Goal: Information Seeking & Learning: Learn about a topic

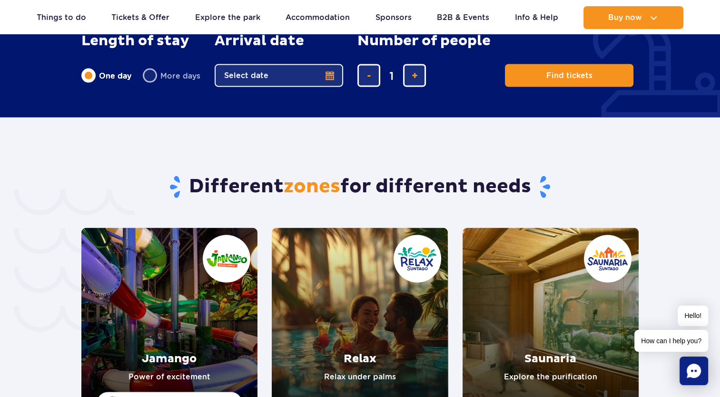
scroll to position [1905, 0]
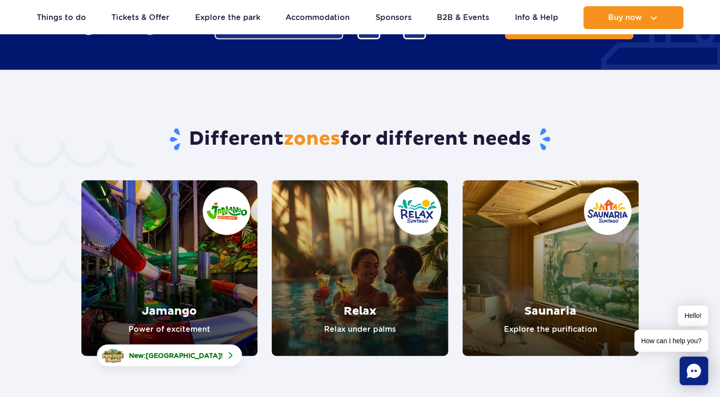
click at [526, 283] on link "Saunaria" at bounding box center [551, 268] width 176 height 176
click at [169, 254] on link "Jamango" at bounding box center [169, 268] width 176 height 176
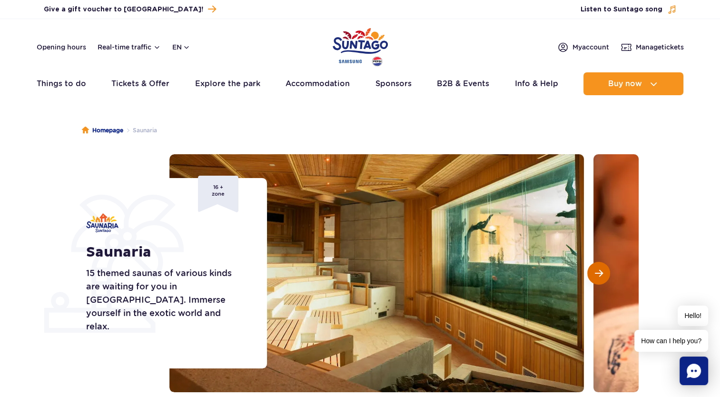
click at [599, 272] on span "Next slide" at bounding box center [599, 273] width 8 height 9
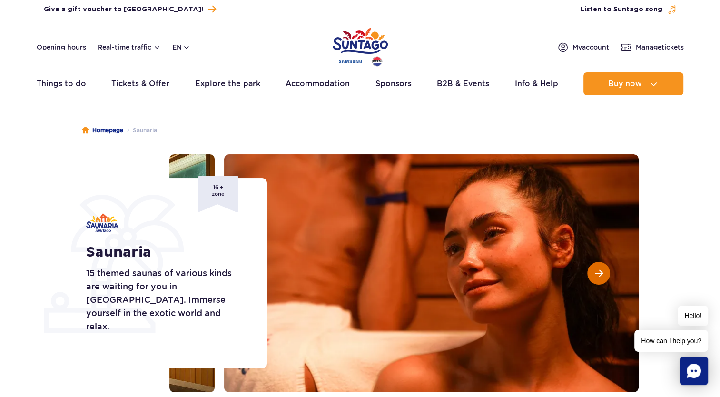
click at [599, 272] on span "Next slide" at bounding box center [599, 273] width 8 height 9
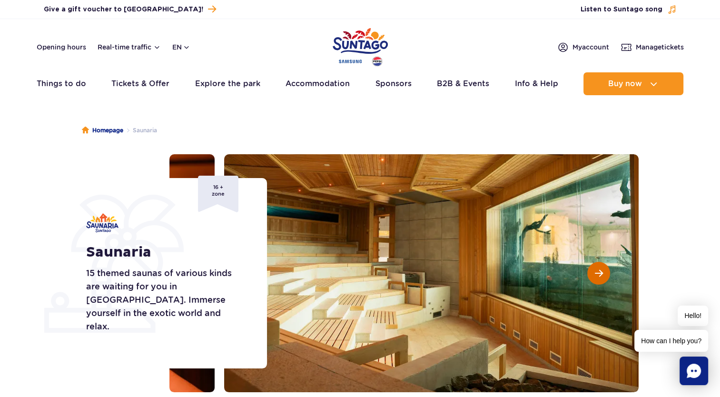
click at [599, 272] on span "Next slide" at bounding box center [599, 273] width 8 height 9
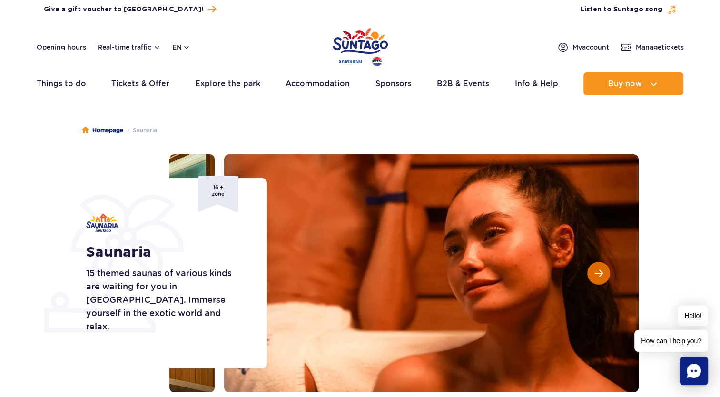
click at [599, 272] on span "Next slide" at bounding box center [599, 273] width 8 height 9
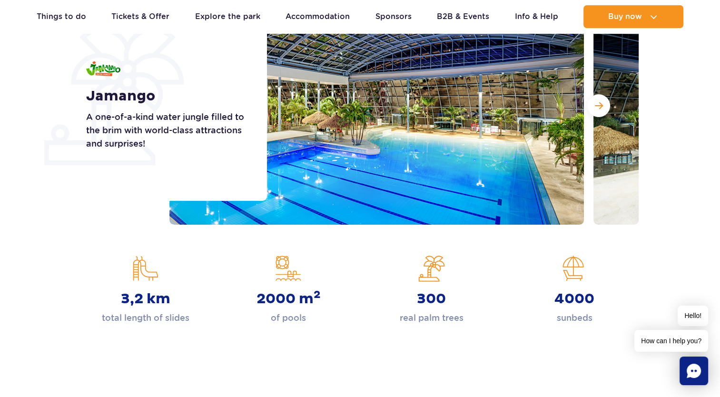
scroll to position [95, 0]
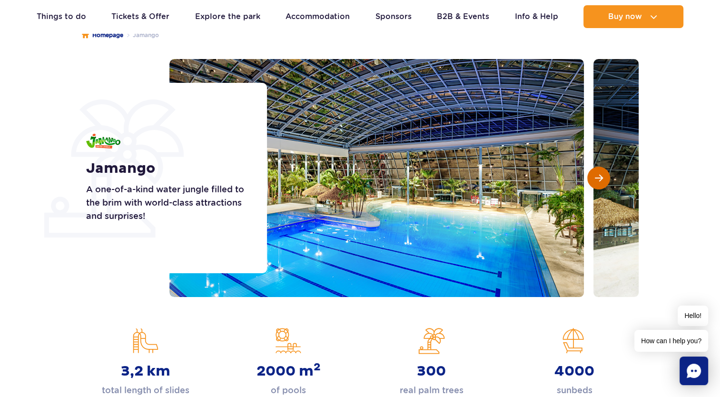
click at [600, 183] on button "Next slide" at bounding box center [599, 178] width 23 height 23
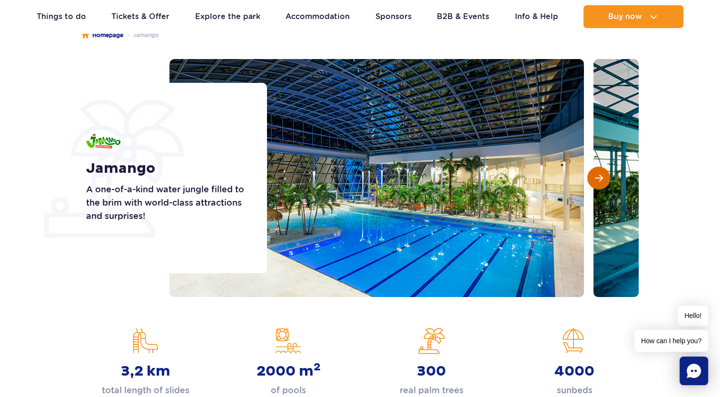
click at [600, 183] on button "Next slide" at bounding box center [599, 178] width 23 height 23
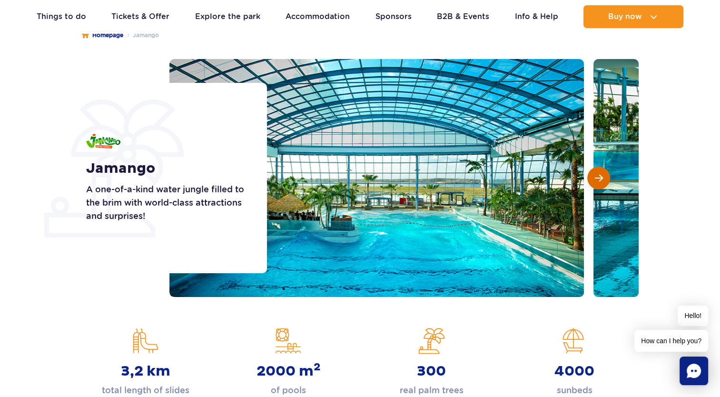
click at [600, 183] on button "Next slide" at bounding box center [599, 178] width 23 height 23
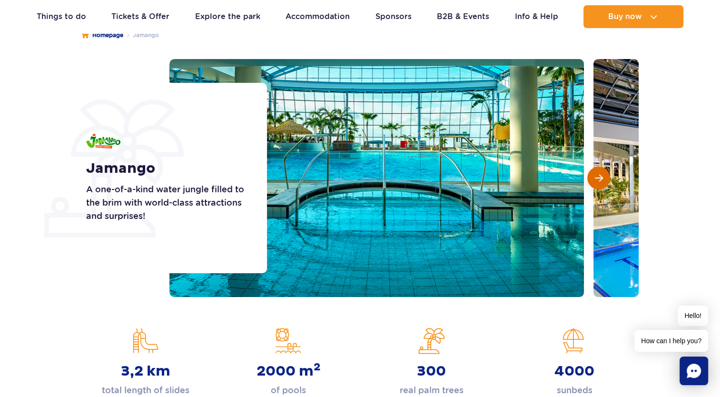
click at [600, 183] on button "Next slide" at bounding box center [599, 178] width 23 height 23
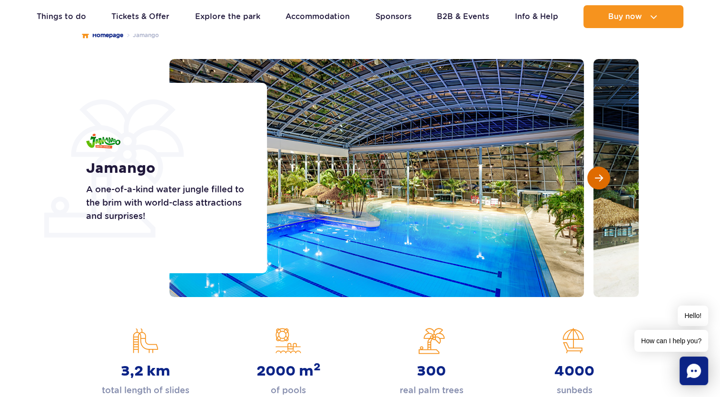
click at [600, 183] on button "Next slide" at bounding box center [599, 178] width 23 height 23
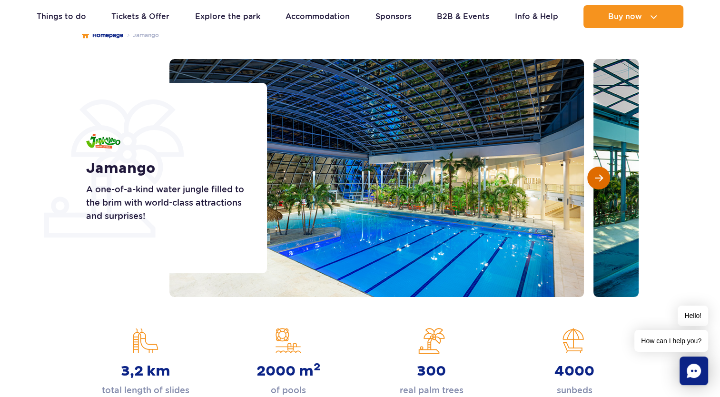
click at [600, 183] on button "Next slide" at bounding box center [599, 178] width 23 height 23
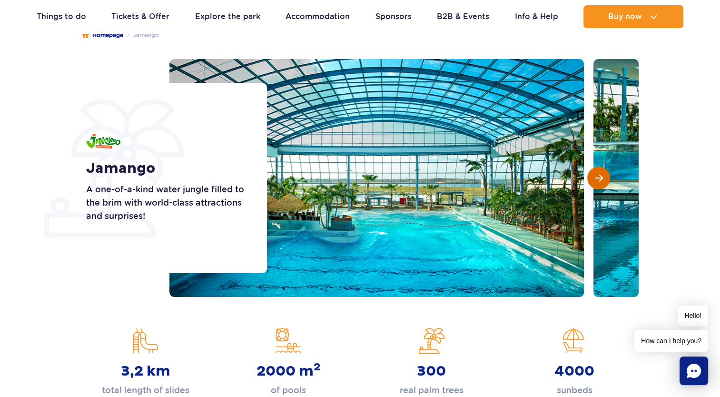
click at [600, 183] on button "Next slide" at bounding box center [599, 178] width 23 height 23
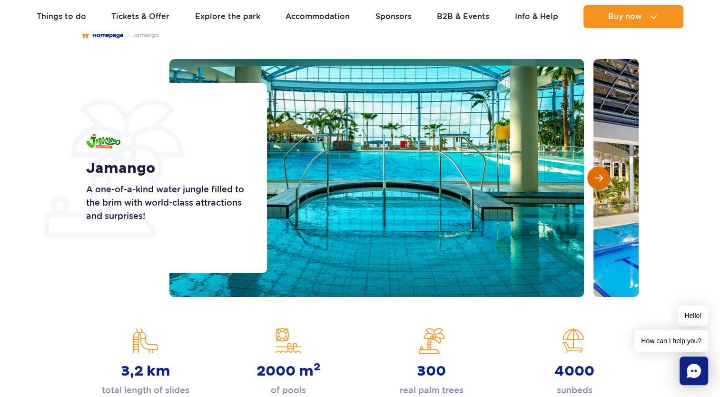
click at [600, 183] on button "Next slide" at bounding box center [599, 178] width 23 height 23
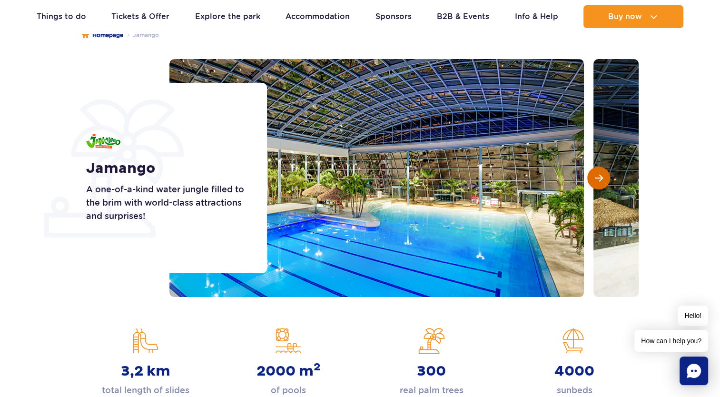
click at [600, 183] on button "Next slide" at bounding box center [599, 178] width 23 height 23
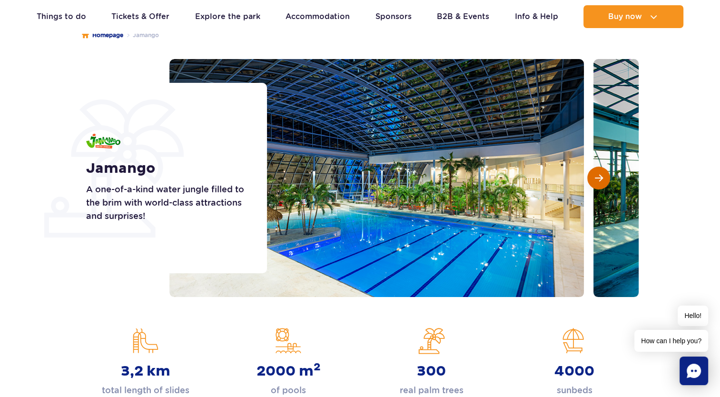
click at [600, 183] on button "Next slide" at bounding box center [599, 178] width 23 height 23
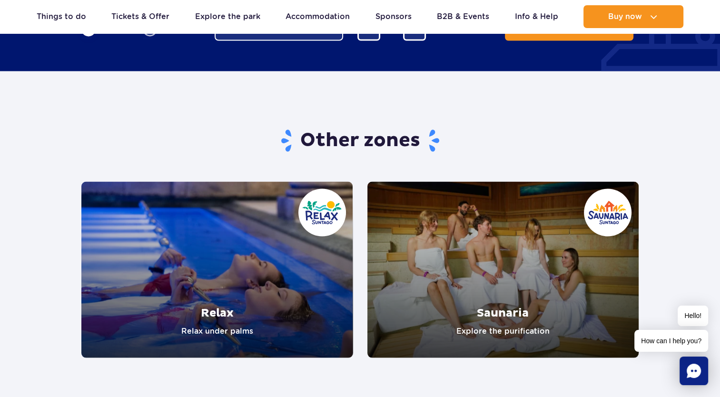
scroll to position [1762, 0]
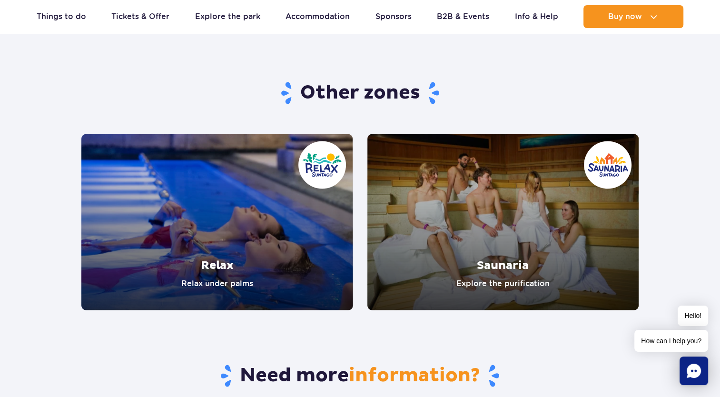
click at [265, 239] on link "Relax" at bounding box center [217, 222] width 272 height 176
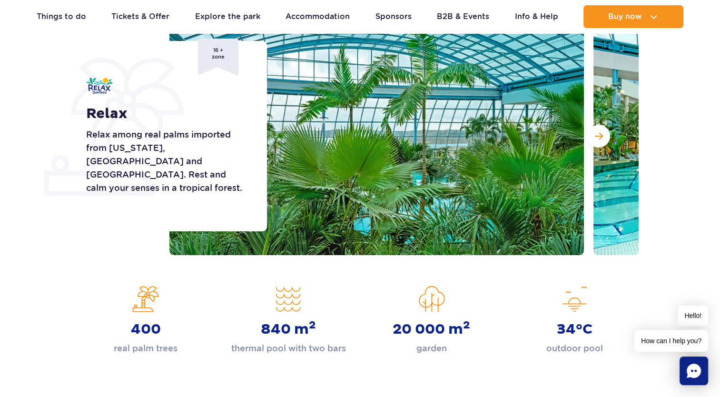
scroll to position [95, 0]
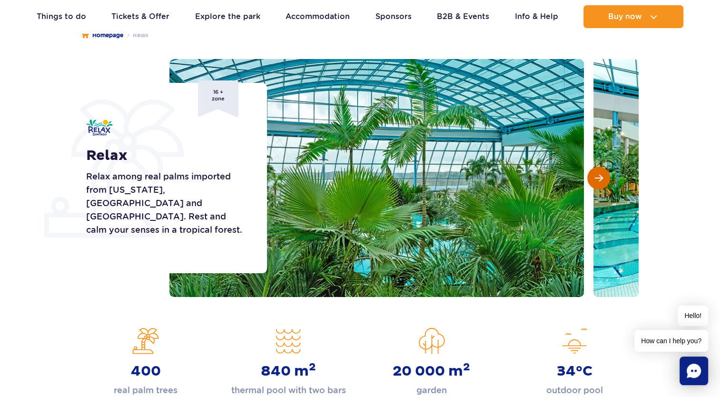
click at [600, 183] on button "Next slide" at bounding box center [599, 178] width 23 height 23
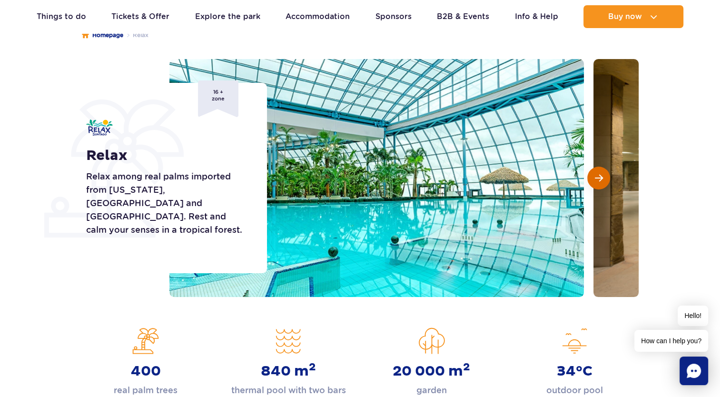
click at [600, 183] on button "Next slide" at bounding box center [599, 178] width 23 height 23
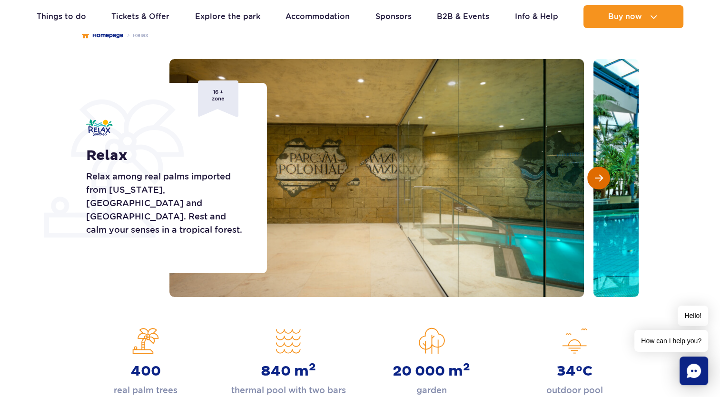
click at [600, 183] on button "Next slide" at bounding box center [599, 178] width 23 height 23
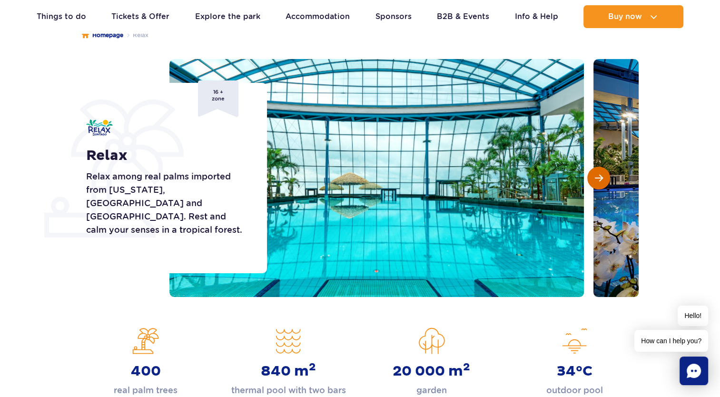
click at [600, 183] on button "Next slide" at bounding box center [599, 178] width 23 height 23
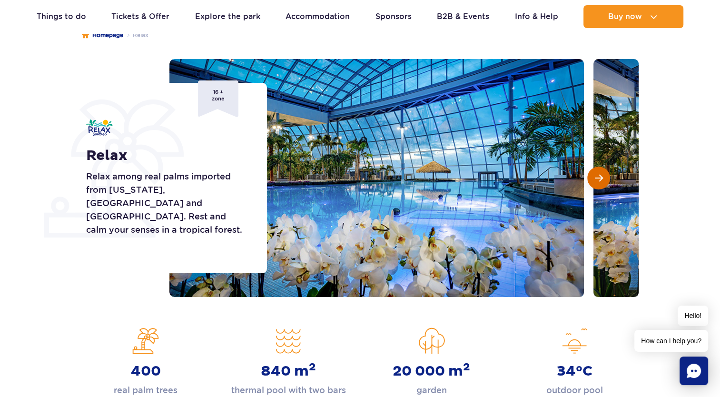
click at [600, 183] on button "Next slide" at bounding box center [599, 178] width 23 height 23
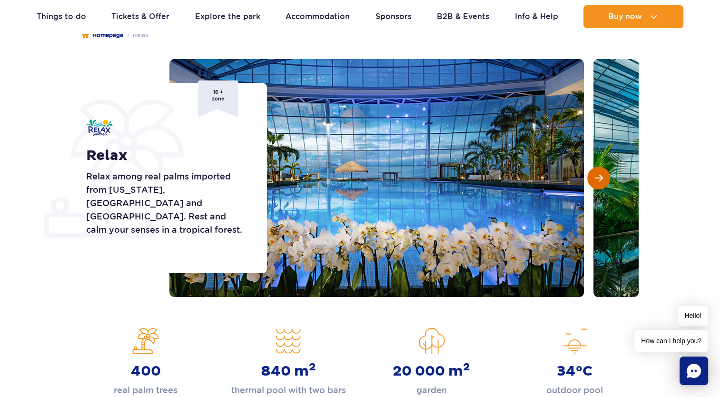
click at [600, 183] on button "Next slide" at bounding box center [599, 178] width 23 height 23
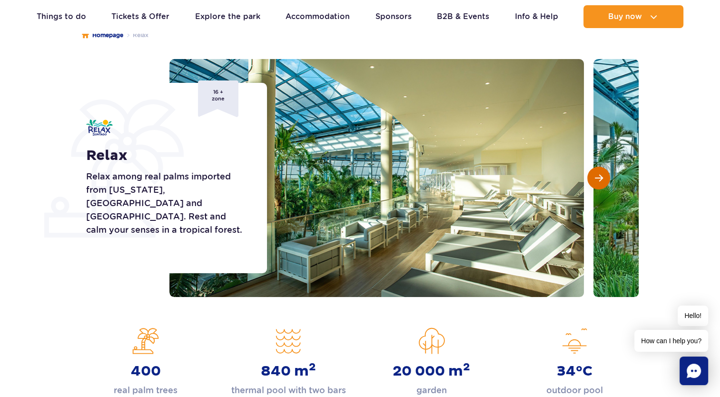
click at [600, 183] on button "Next slide" at bounding box center [599, 178] width 23 height 23
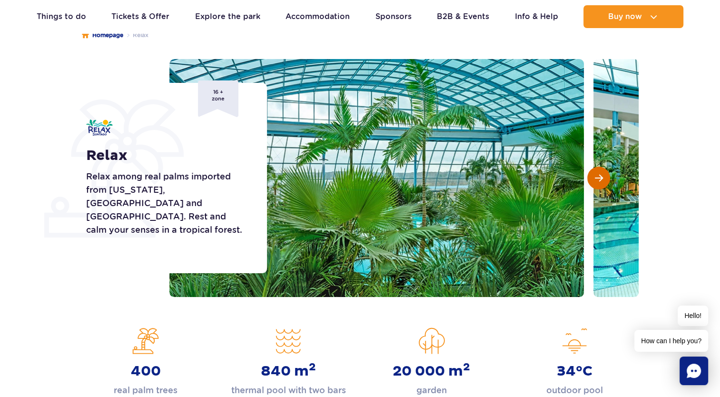
click at [600, 183] on button "Next slide" at bounding box center [599, 178] width 23 height 23
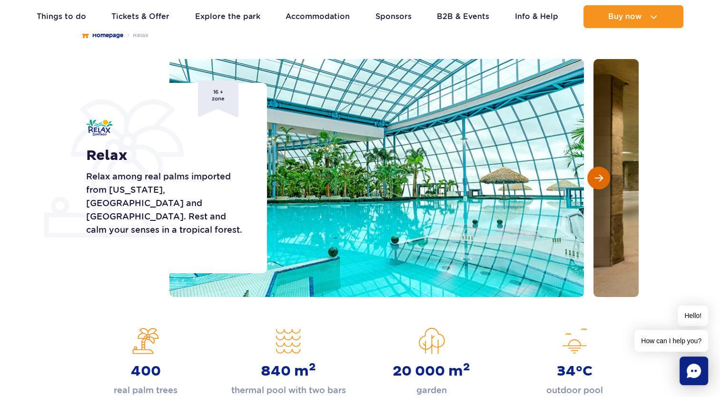
click at [600, 183] on button "Next slide" at bounding box center [599, 178] width 23 height 23
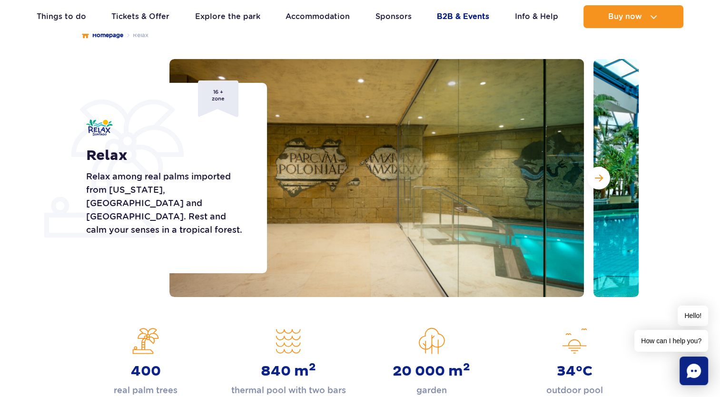
click at [474, 16] on link "B2B & Events" at bounding box center [463, 16] width 52 height 23
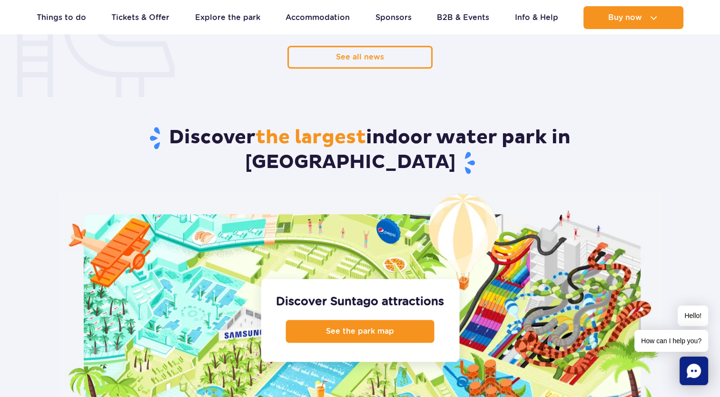
scroll to position [924, 0]
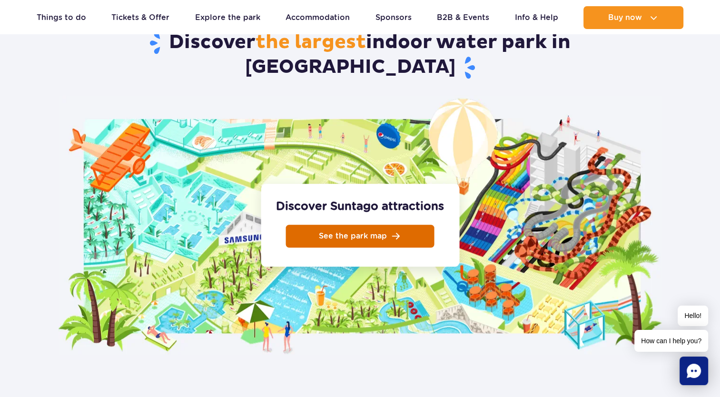
click at [306, 225] on link "See the park map" at bounding box center [360, 236] width 149 height 23
